Goal: Information Seeking & Learning: Understand process/instructions

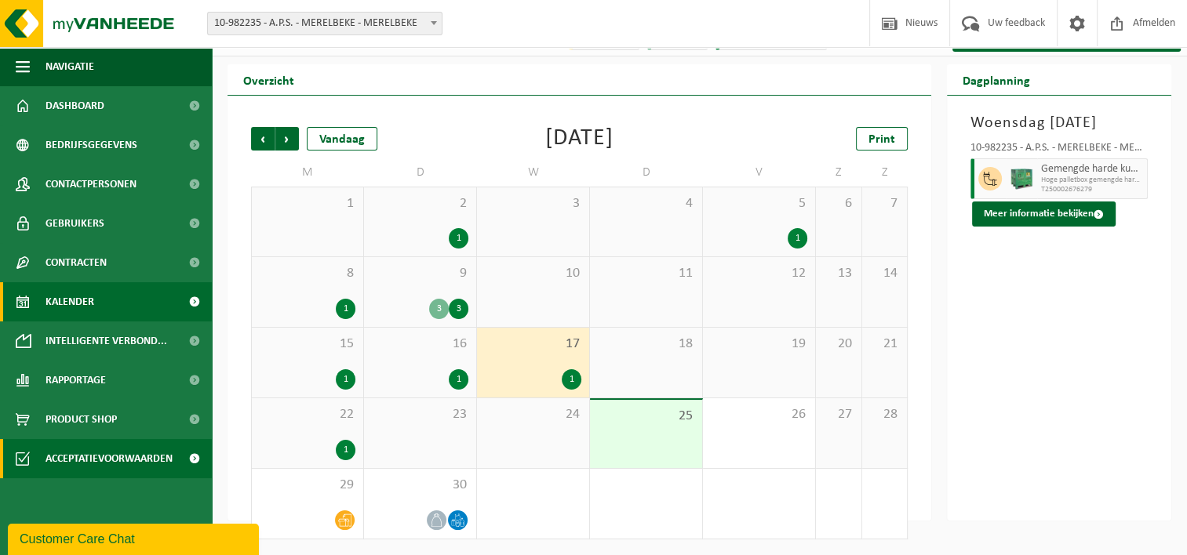
click at [108, 464] on span "Acceptatievoorwaarden" at bounding box center [108, 458] width 127 height 39
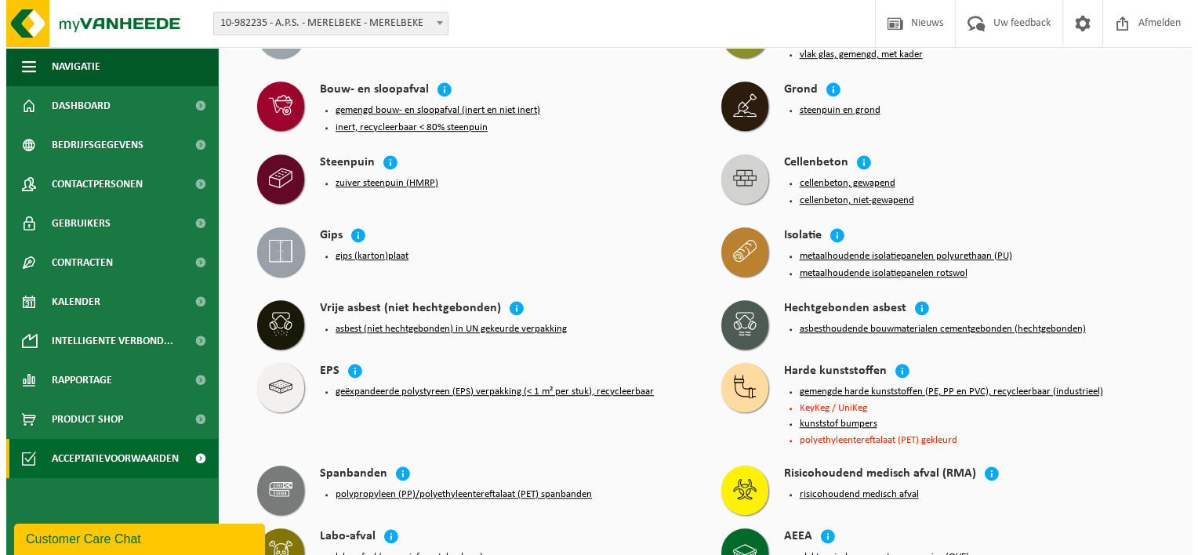
scroll to position [941, 0]
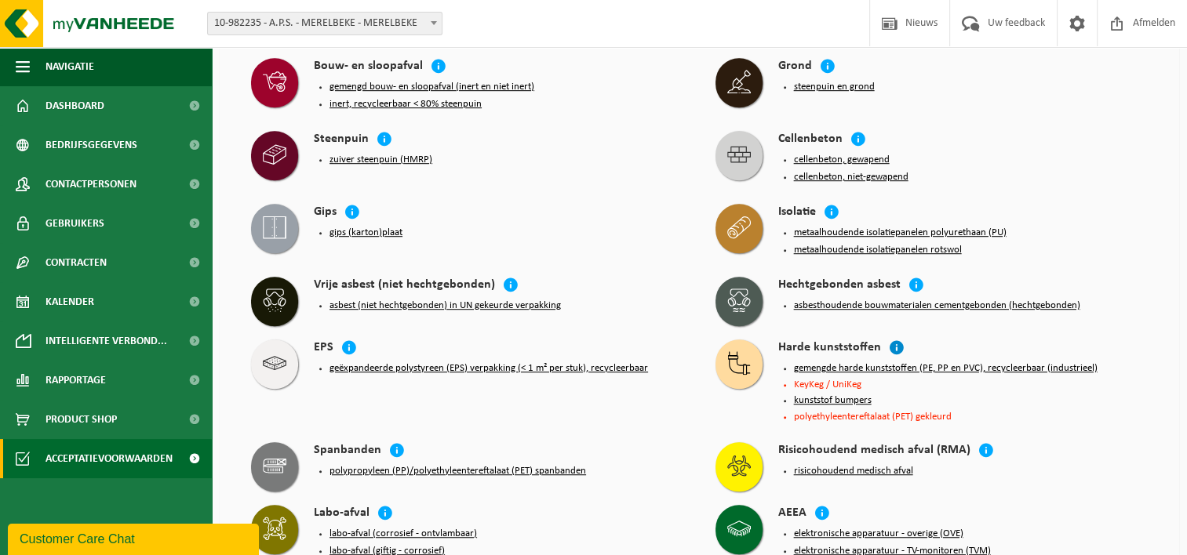
click at [891, 340] on icon at bounding box center [897, 348] width 16 height 16
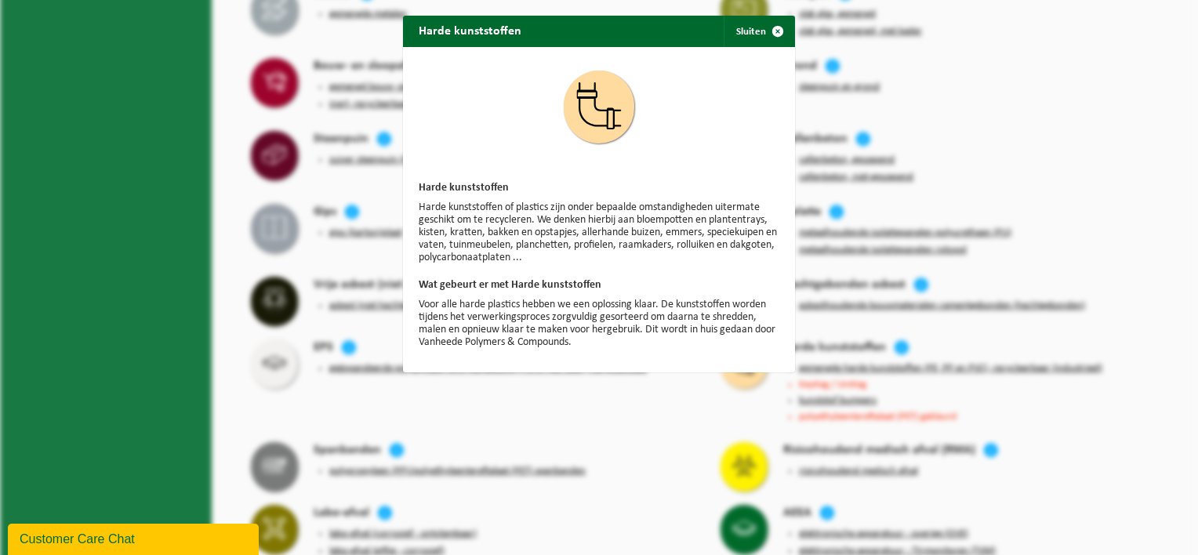
click at [973, 377] on div "Harde kunststoffen Sluiten Harde kunststoffen Harde kunststoffen of plastics zi…" at bounding box center [599, 277] width 1198 height 555
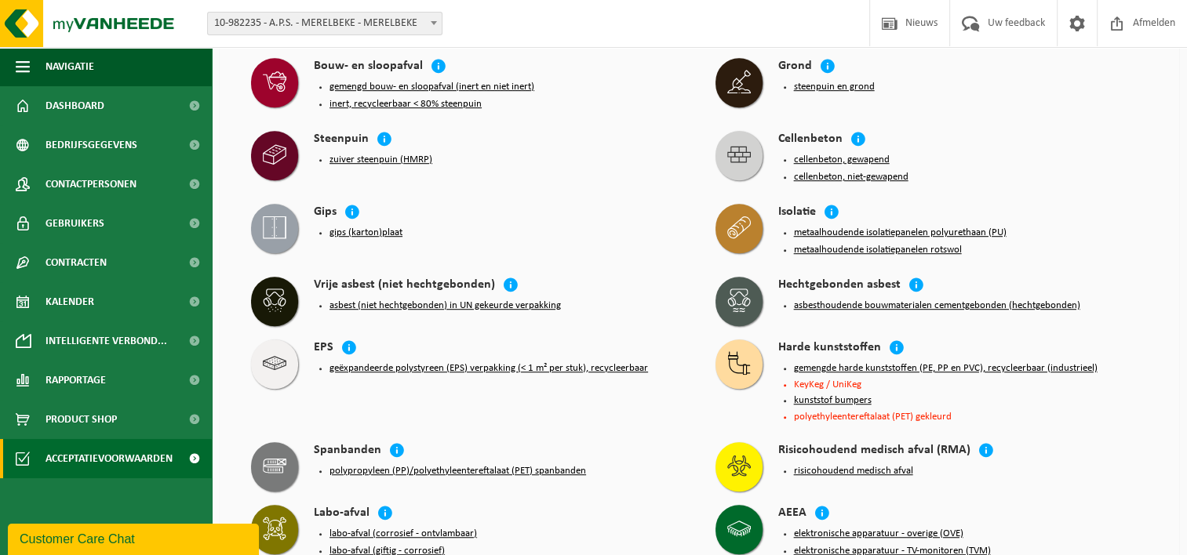
click at [925, 362] on button "gemengde harde kunststoffen (PE, PP en PVC), recycleerbaar (industrieel)" at bounding box center [946, 368] width 304 height 13
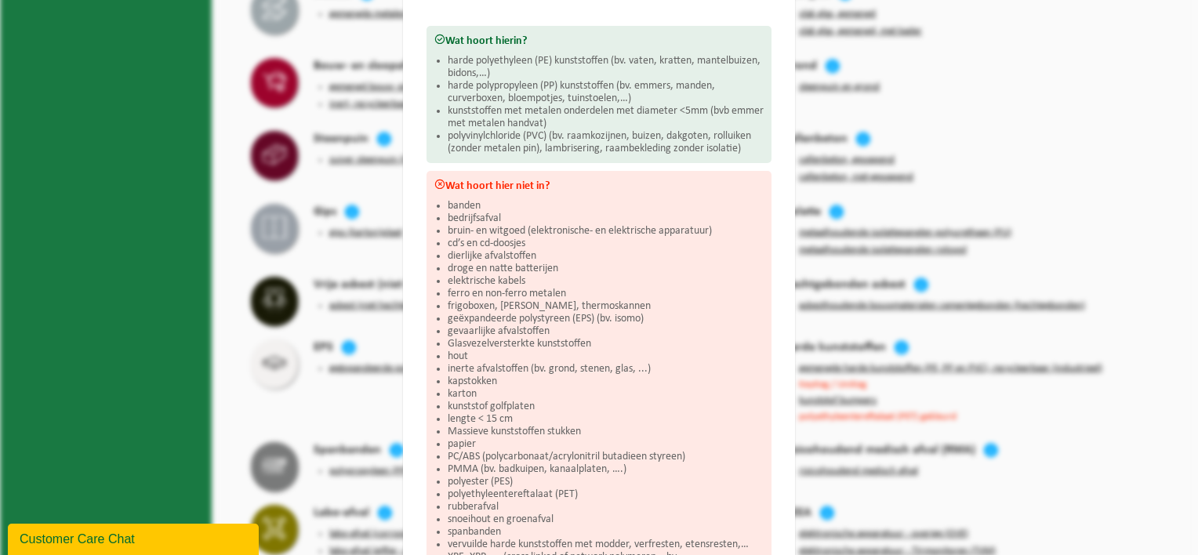
scroll to position [314, 0]
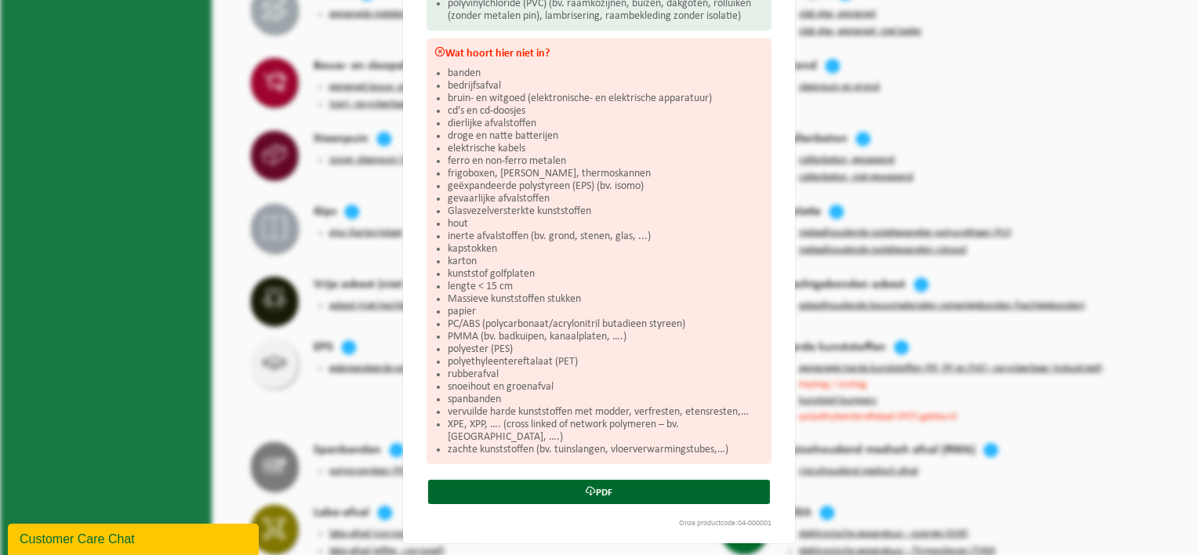
drag, startPoint x: 1126, startPoint y: 199, endPoint x: 1176, endPoint y: 198, distance: 50.2
click at [1126, 199] on div "Gemengde harde kunststoffen (PE, PP en PVC), recycleerbaar (industrieel) Sluite…" at bounding box center [599, 277] width 1198 height 555
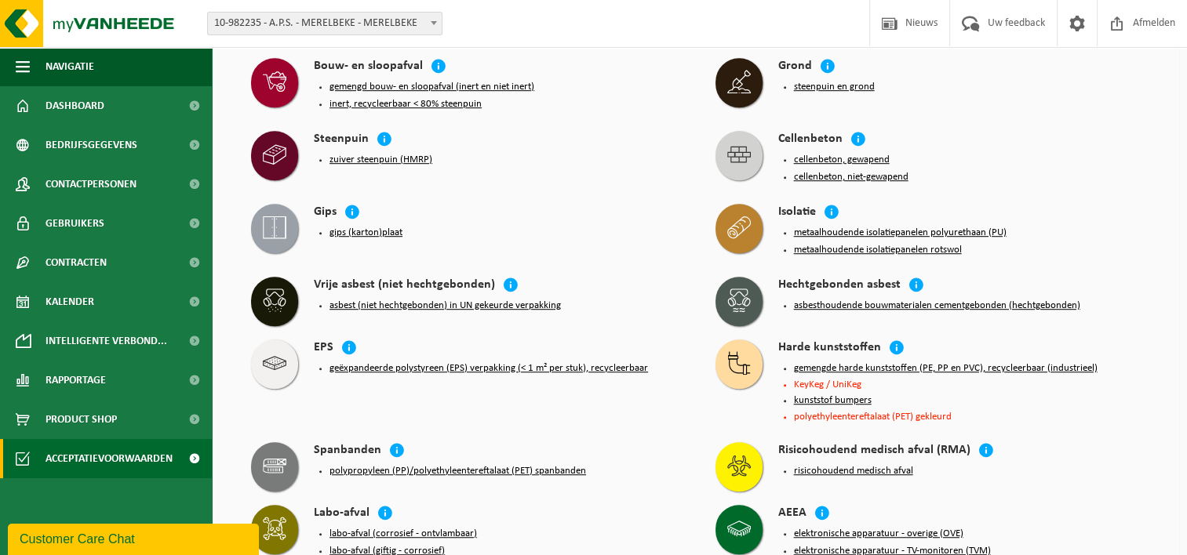
click at [850, 394] on button "kunststof bumpers" at bounding box center [833, 400] width 78 height 13
